Goal: Task Accomplishment & Management: Manage account settings

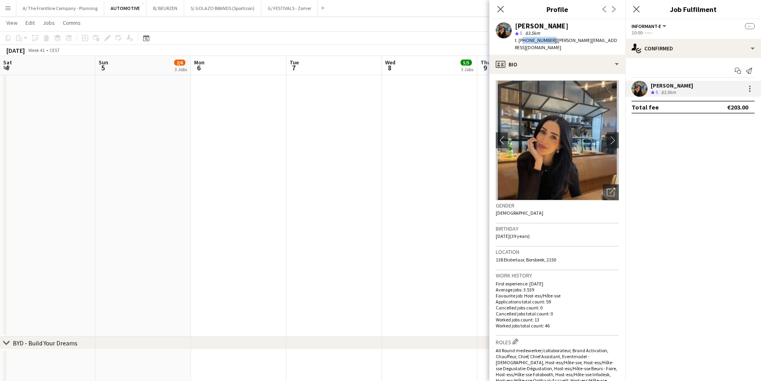
scroll to position [0, 319]
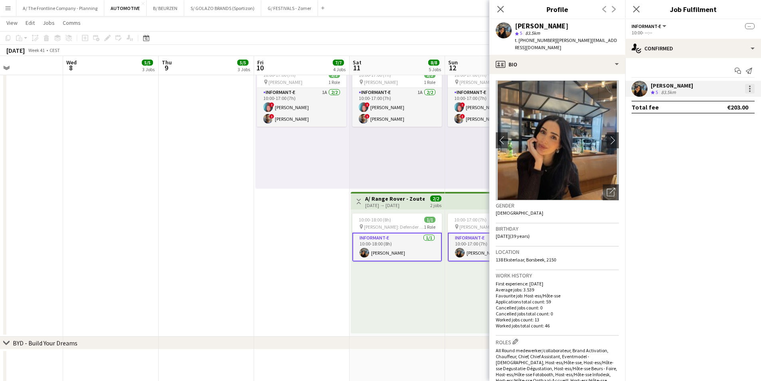
click at [748, 88] on div at bounding box center [750, 89] width 10 height 10
click at [747, 101] on span "Edit fee" at bounding box center [724, 103] width 50 height 7
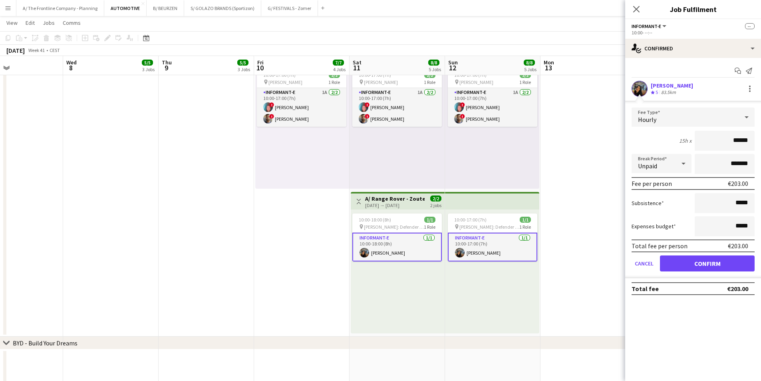
click at [446, 158] on div "10:00-17:00 (7h) 2/2 pin Knokke [STREET_ADDRESS] Role Informant-e 1A [DATE] 10:…" at bounding box center [492, 127] width 94 height 124
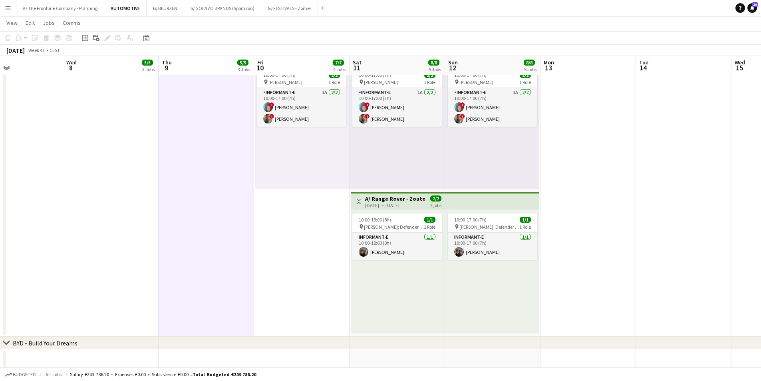
click at [8, 5] on app-icon "Menu" at bounding box center [8, 8] width 6 height 6
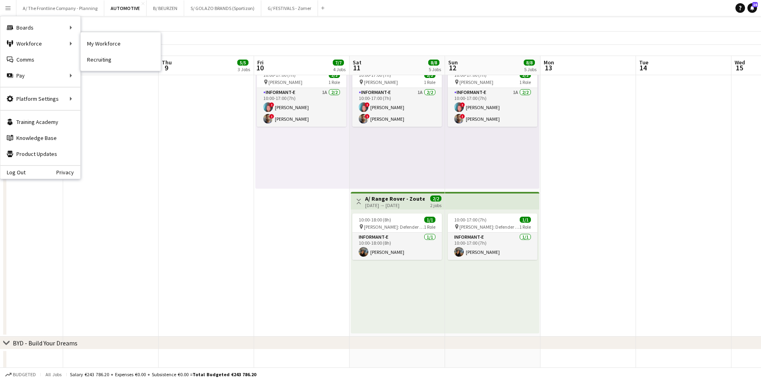
click at [111, 35] on nav "My Workforce Recruiting" at bounding box center [121, 51] width 80 height 38
click at [107, 40] on link "My Workforce" at bounding box center [121, 44] width 80 height 16
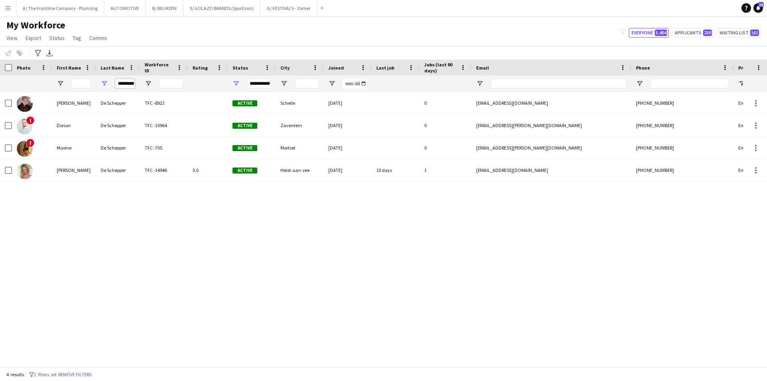
click at [127, 86] on input "**********" at bounding box center [125, 84] width 20 height 10
type input "*"
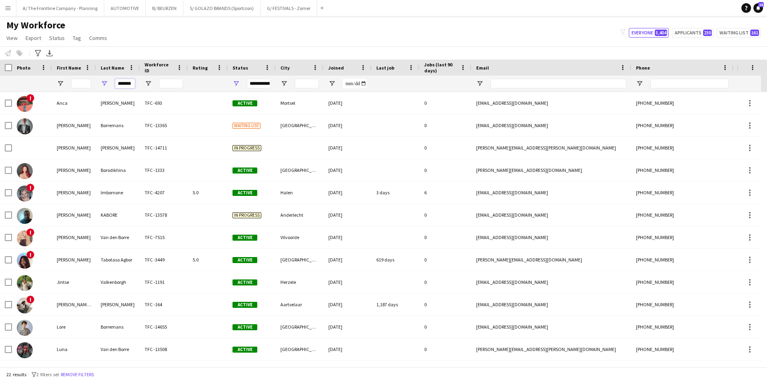
scroll to position [0, 2]
type input "*******"
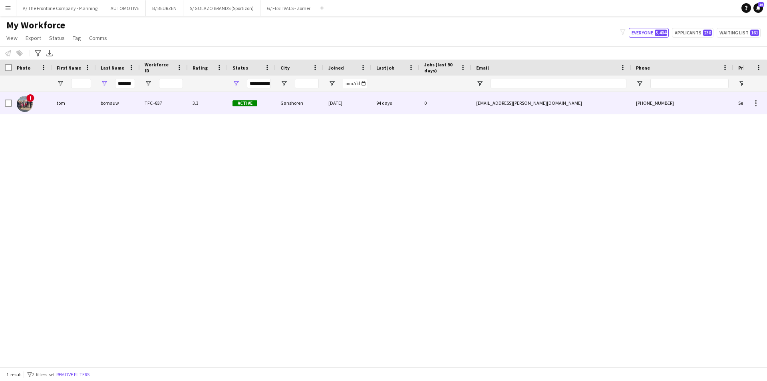
click at [55, 106] on div "tom" at bounding box center [74, 103] width 44 height 22
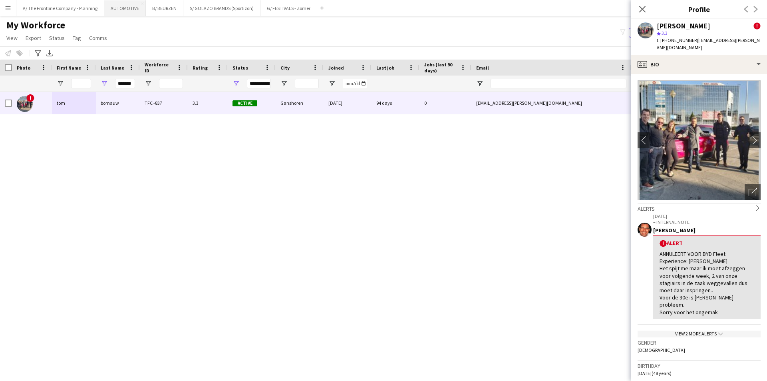
click at [118, 13] on button "AUTOMOTIVE Close" at bounding box center [125, 8] width 42 height 16
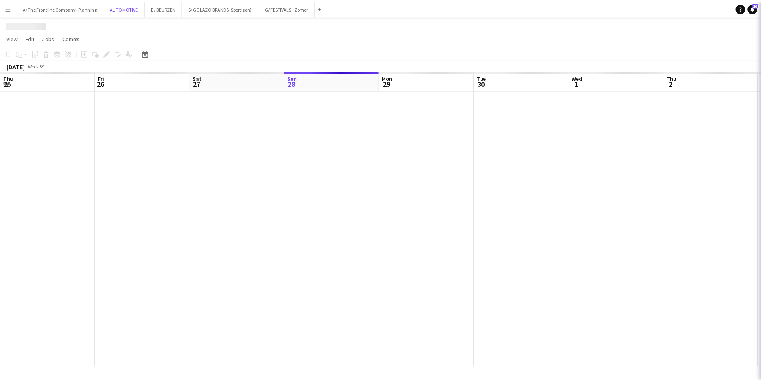
scroll to position [0, 191]
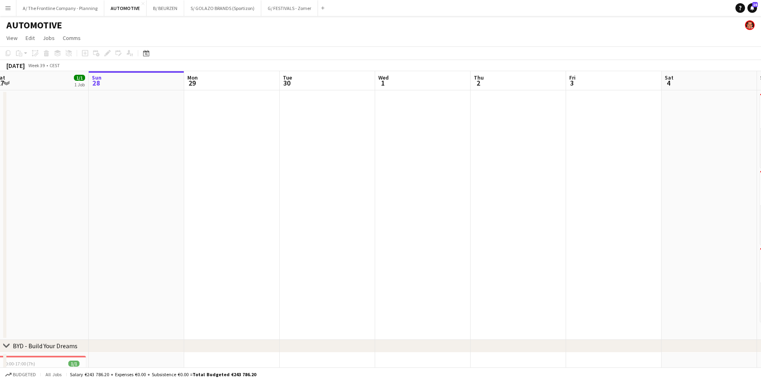
drag, startPoint x: 507, startPoint y: 264, endPoint x: 472, endPoint y: 233, distance: 47.2
click at [499, 261] on app-calendar-viewport "Thu 25 Fri 26 1/1 1 Job Sat 27 1/1 1 Job Sun 28 Mon 29 Tue 30 Wed 1 Thu 2 Fri 3…" at bounding box center [380, 271] width 761 height 400
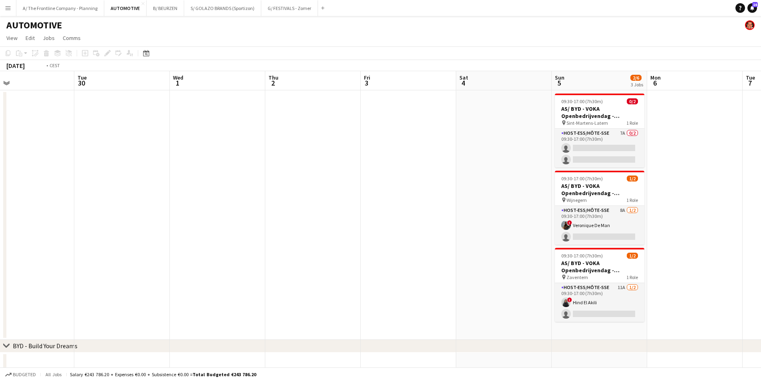
drag, startPoint x: 583, startPoint y: 190, endPoint x: 492, endPoint y: 211, distance: 93.0
click at [117, 173] on app-calendar-viewport "Fri 26 1/1 1 Job Sat 27 1/1 1 Job Sun 28 Mon 29 Tue 30 Wed 1 Thu 2 Fri 3 Sat 4 …" at bounding box center [380, 271] width 761 height 400
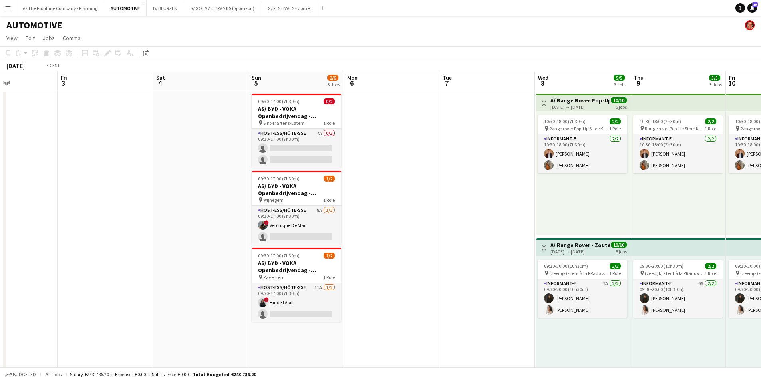
drag, startPoint x: 578, startPoint y: 205, endPoint x: 200, endPoint y: 183, distance: 378.2
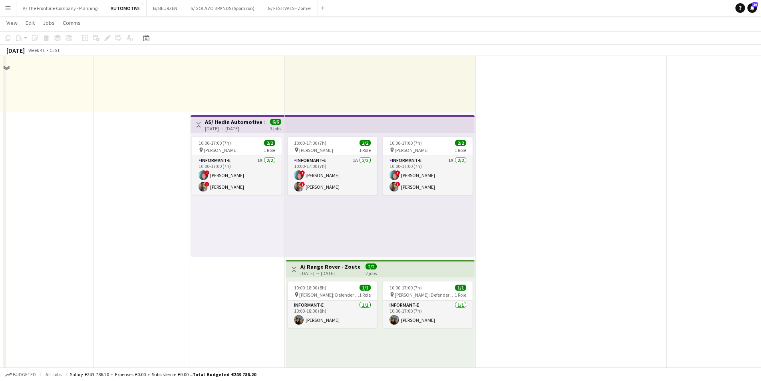
scroll to position [559, 0]
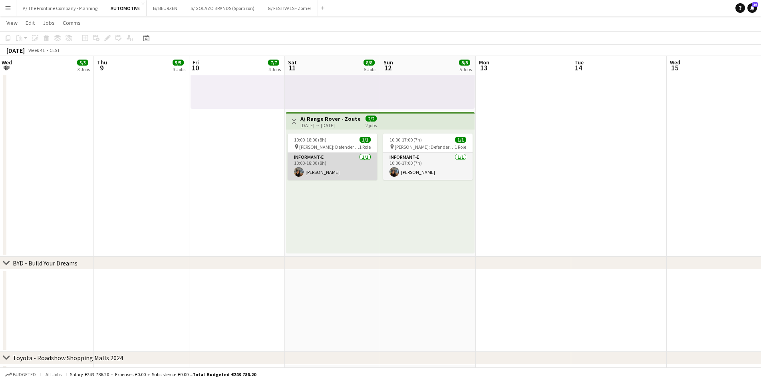
click at [336, 171] on app-card-role "Informant-e [DATE] 10:00-18:00 (8h) [PERSON_NAME]" at bounding box center [332, 166] width 89 height 27
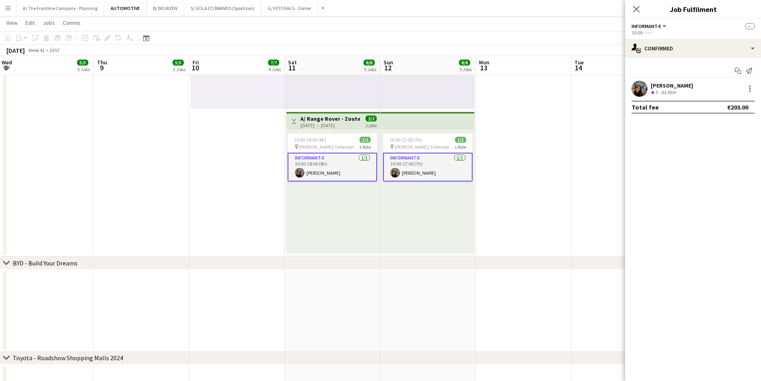
click at [745, 91] on div at bounding box center [749, 89] width 11 height 10
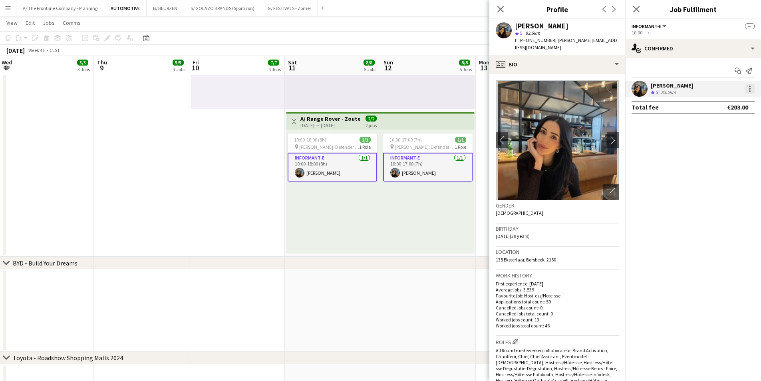
click at [748, 91] on div at bounding box center [750, 89] width 10 height 10
click at [745, 108] on button "Edit fee" at bounding box center [723, 103] width 62 height 19
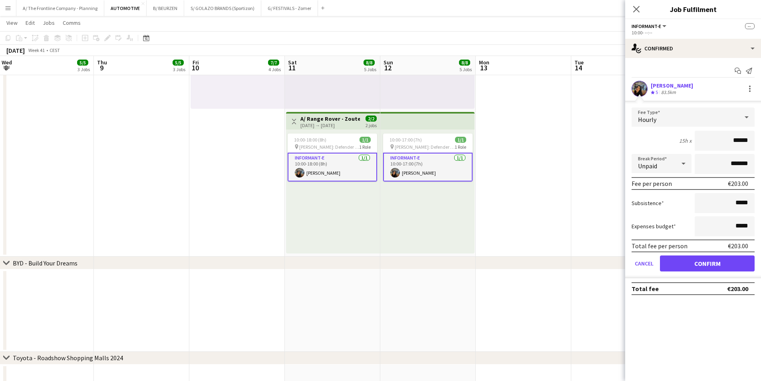
drag, startPoint x: 716, startPoint y: 141, endPoint x: 767, endPoint y: 142, distance: 50.7
type input "******"
click button "Confirm" at bounding box center [707, 263] width 95 height 16
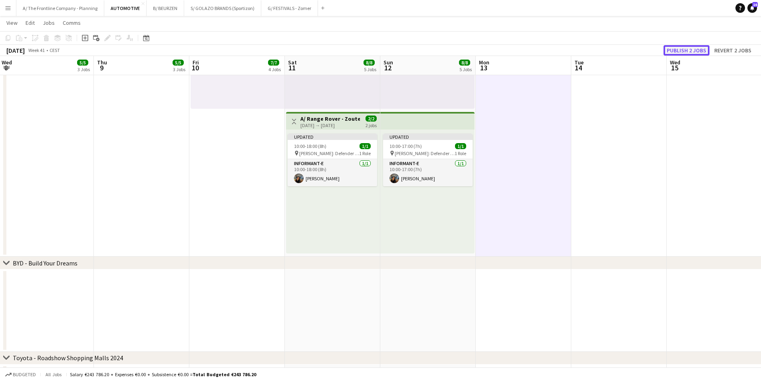
click at [678, 53] on button "Publish 2 jobs" at bounding box center [687, 50] width 46 height 10
